Goal: Task Accomplishment & Management: Manage account settings

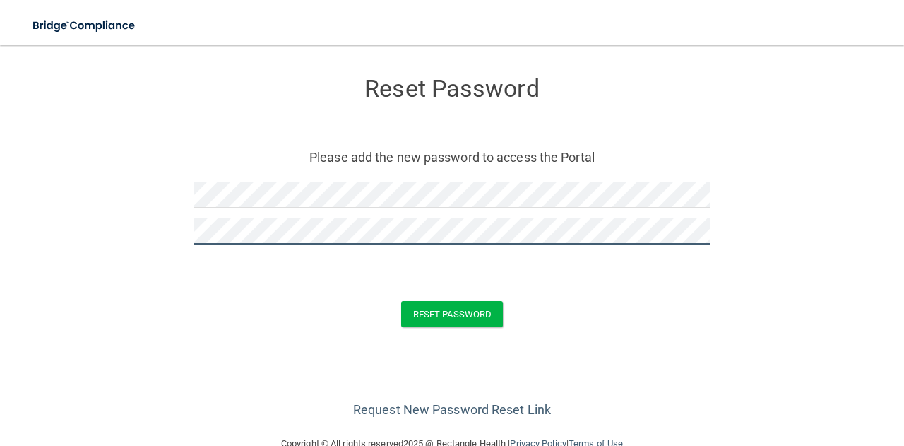
click at [401, 301] on button "Reset Password" at bounding box center [452, 314] width 102 height 26
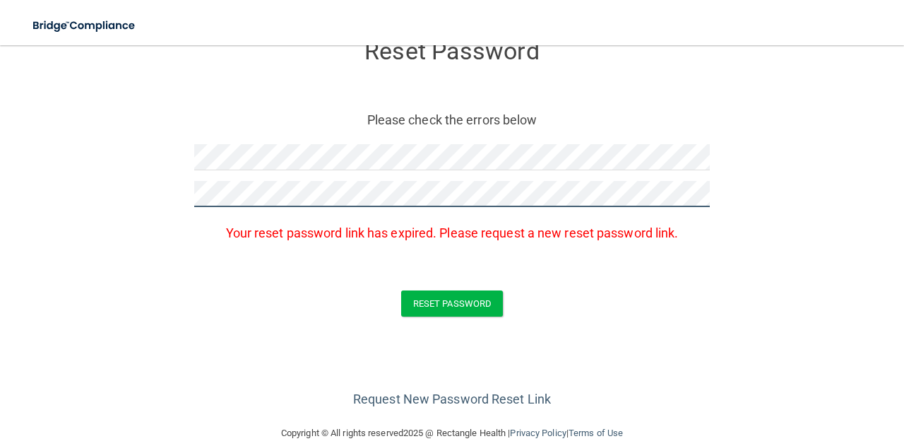
scroll to position [58, 0]
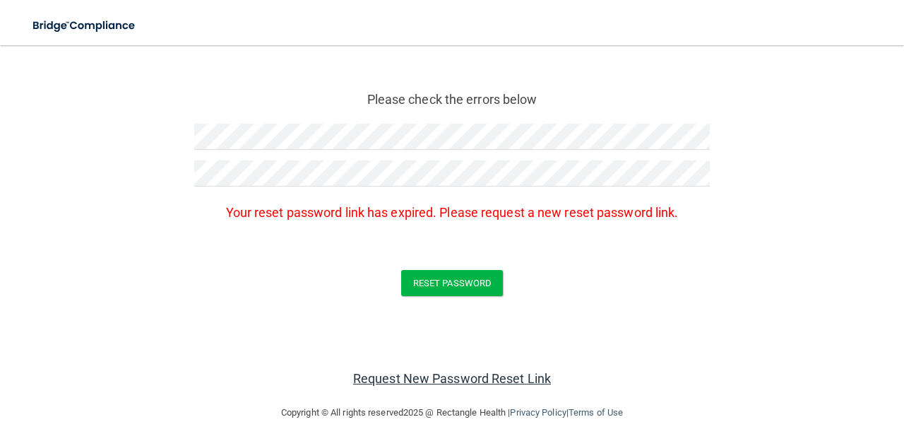
click at [489, 373] on link "Request New Password Reset Link" at bounding box center [452, 378] width 198 height 15
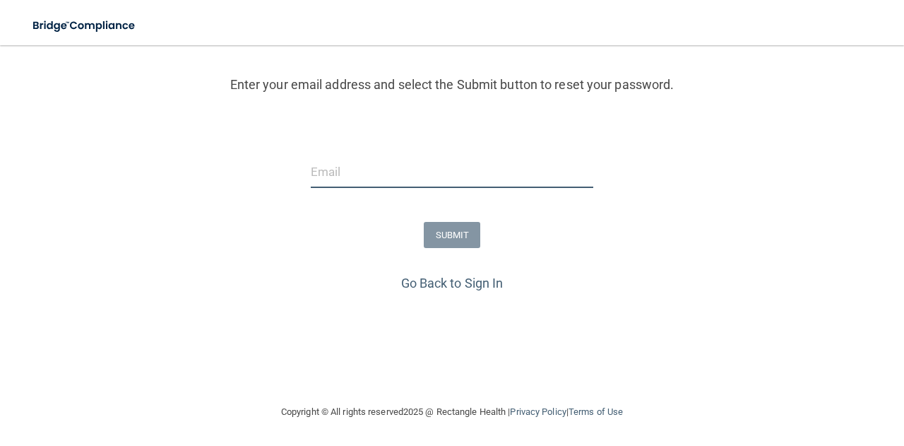
click at [514, 184] on input "email" at bounding box center [452, 172] width 282 height 32
type input "[EMAIL_ADDRESS][DOMAIN_NAME]"
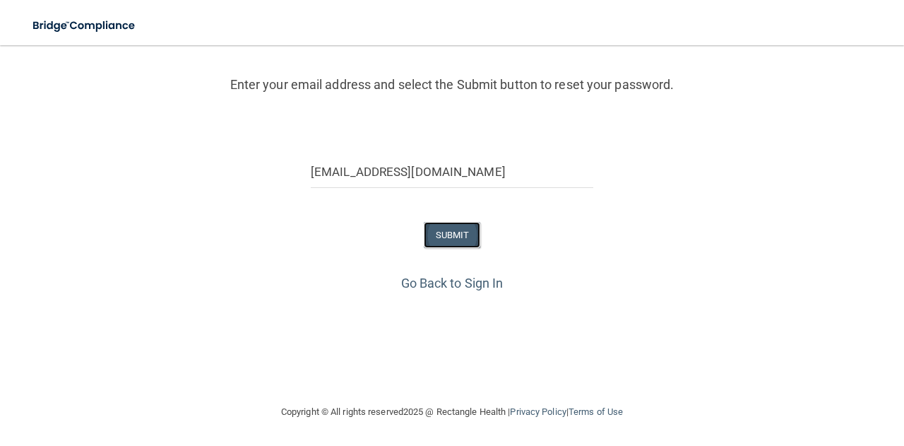
click at [453, 228] on button "SUBMIT" at bounding box center [452, 235] width 57 height 26
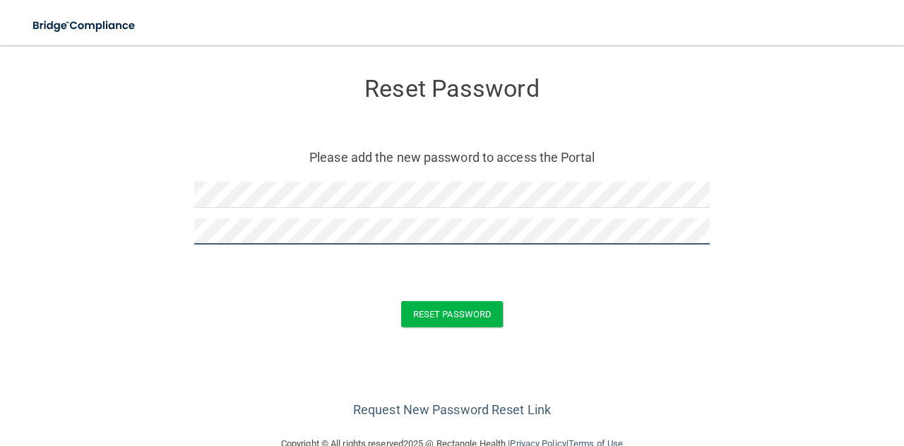
click at [401, 301] on button "Reset Password" at bounding box center [452, 314] width 102 height 26
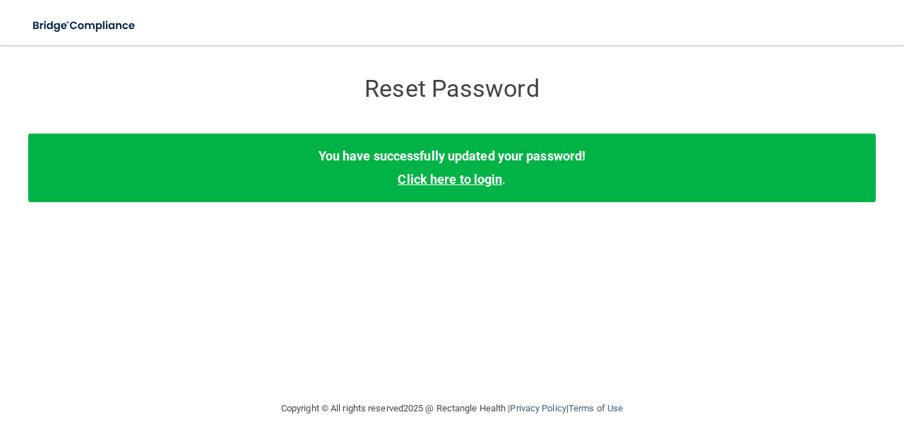
click at [450, 181] on link "Click here to login" at bounding box center [449, 179] width 104 height 15
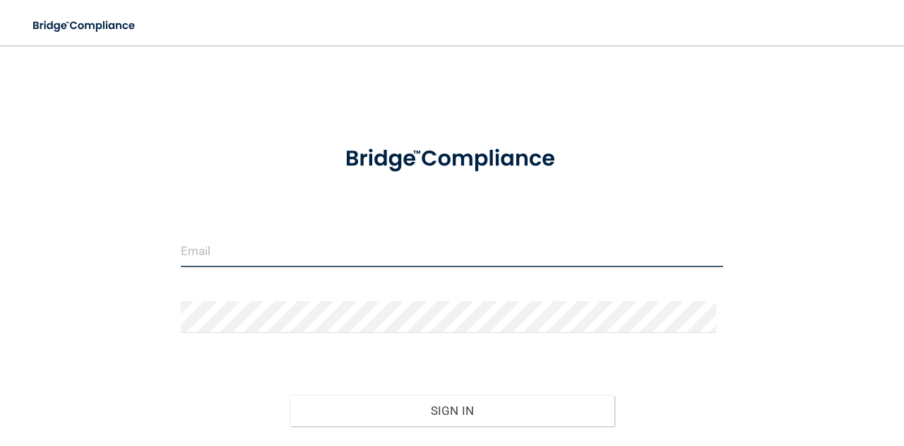
type input "[EMAIL_ADDRESS][DOMAIN_NAME]"
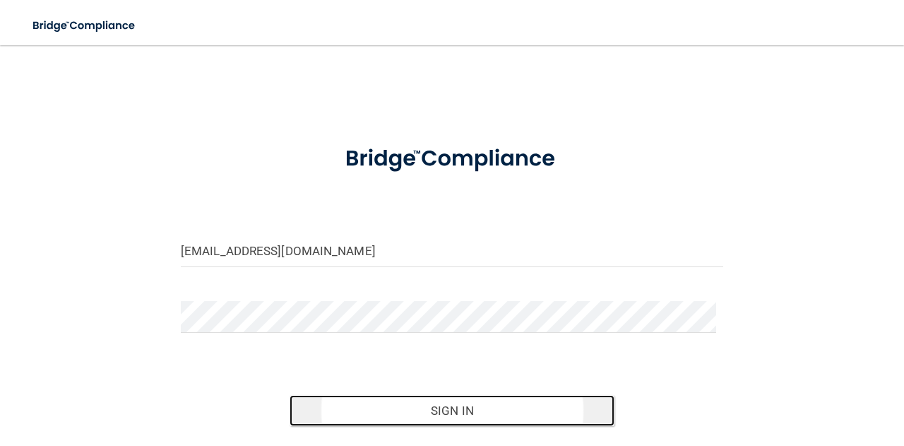
click at [501, 407] on button "Sign In" at bounding box center [451, 410] width 325 height 31
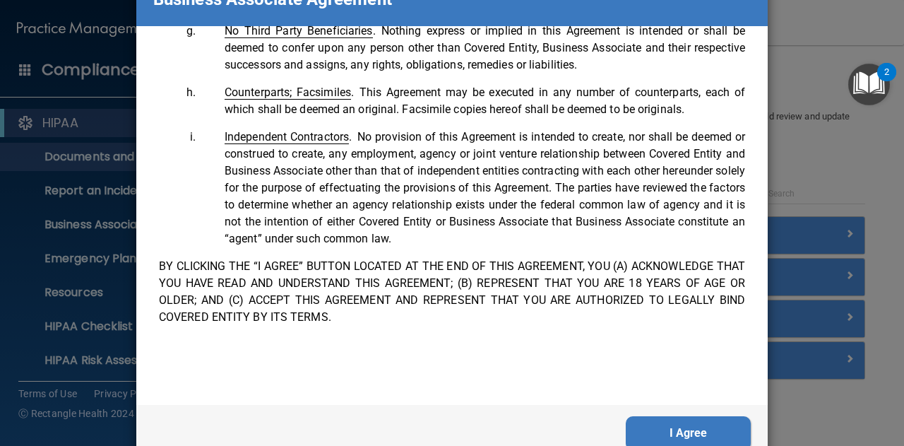
scroll to position [86, 0]
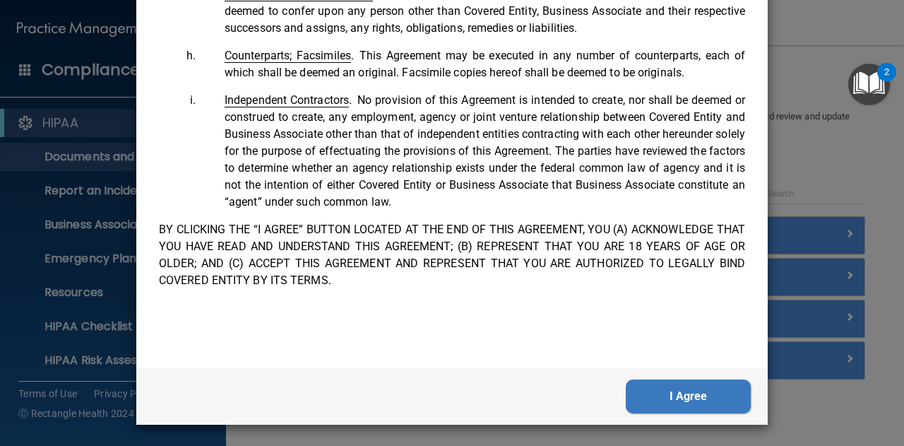
click at [682, 393] on button "I Agree" at bounding box center [688, 396] width 125 height 34
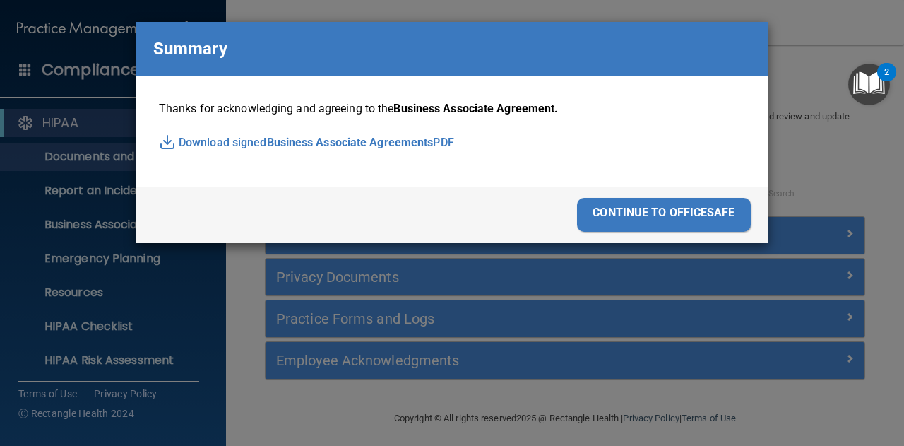
click at [662, 211] on div "continue to officesafe" at bounding box center [664, 215] width 174 height 34
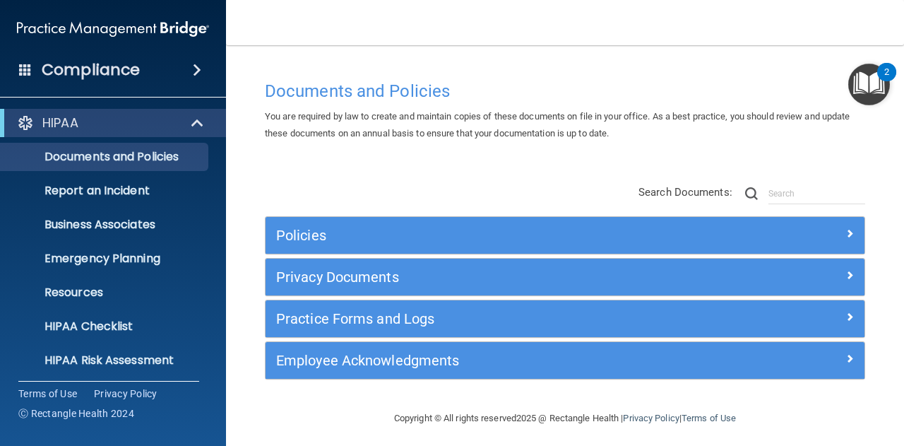
click at [51, 66] on h4 "Compliance" at bounding box center [91, 70] width 98 height 20
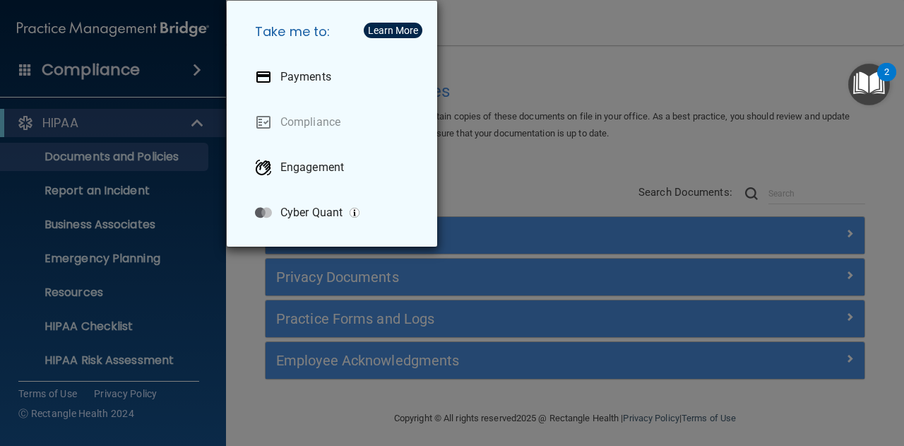
click at [644, 29] on div "Take me to: Payments Compliance Engagement Cyber Quant" at bounding box center [452, 223] width 904 height 446
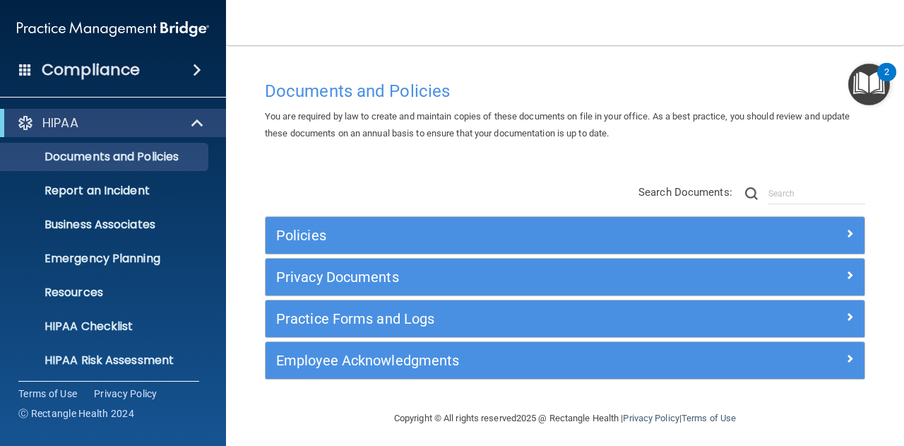
click at [192, 63] on div "Compliance" at bounding box center [113, 69] width 226 height 31
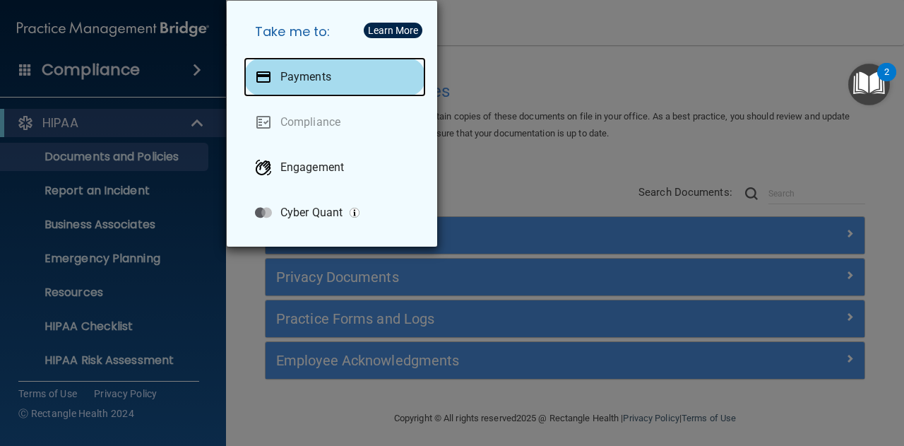
click at [305, 80] on p "Payments" at bounding box center [305, 77] width 51 height 14
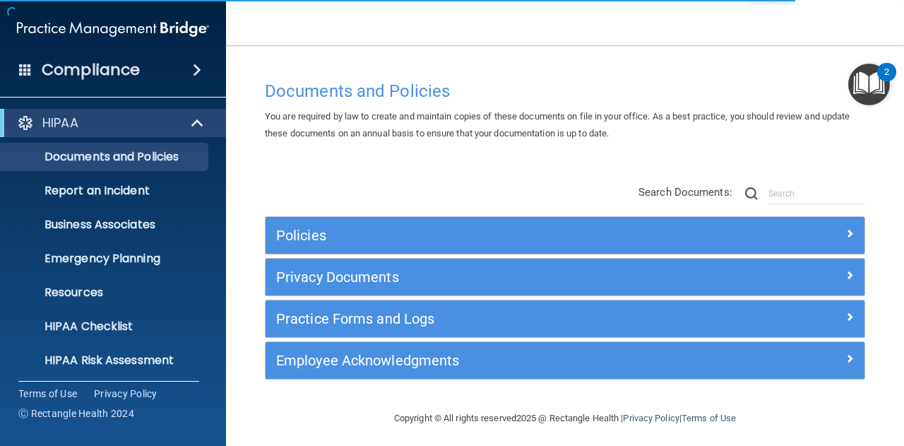
click at [153, 68] on div "Compliance" at bounding box center [113, 69] width 226 height 31
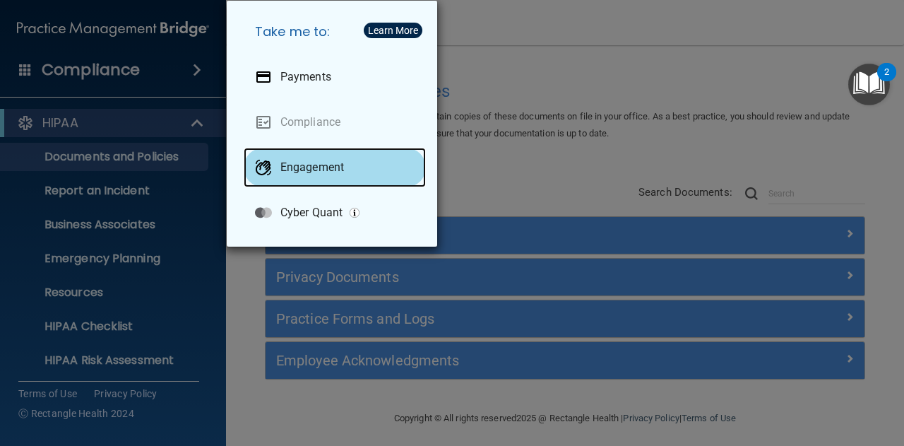
click at [304, 165] on p "Engagement" at bounding box center [312, 167] width 64 height 14
